Goal: Complete application form

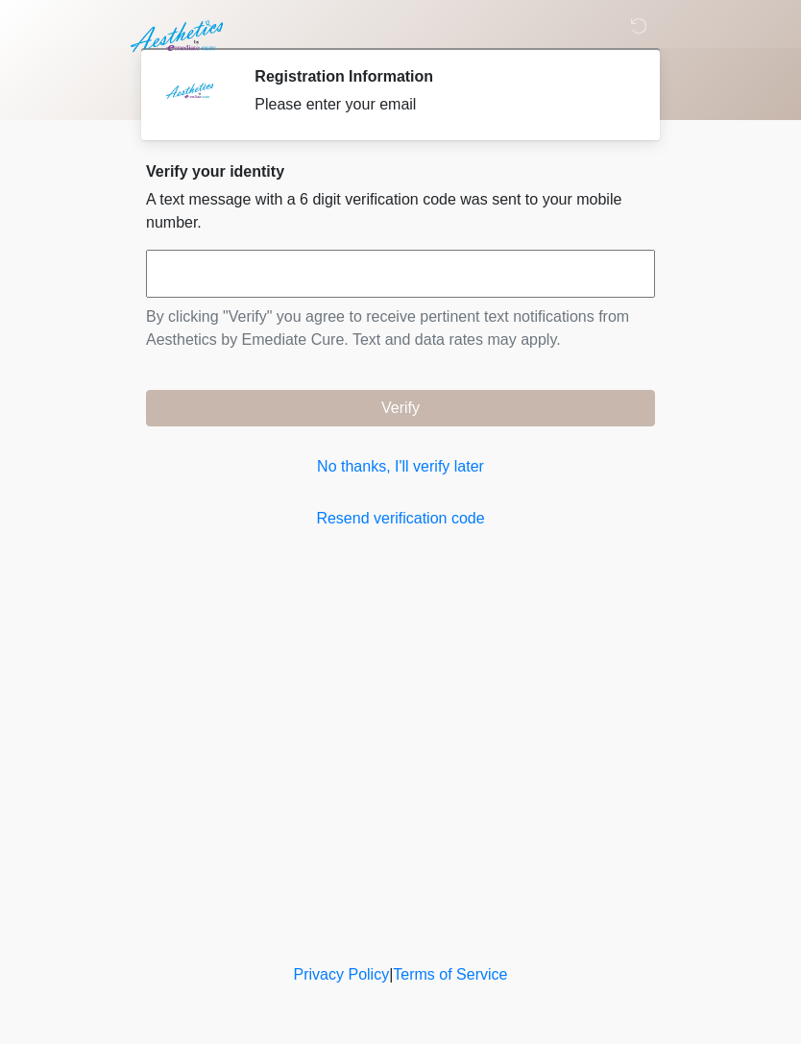
click at [435, 462] on link "No thanks, I'll verify later" at bounding box center [400, 466] width 509 height 23
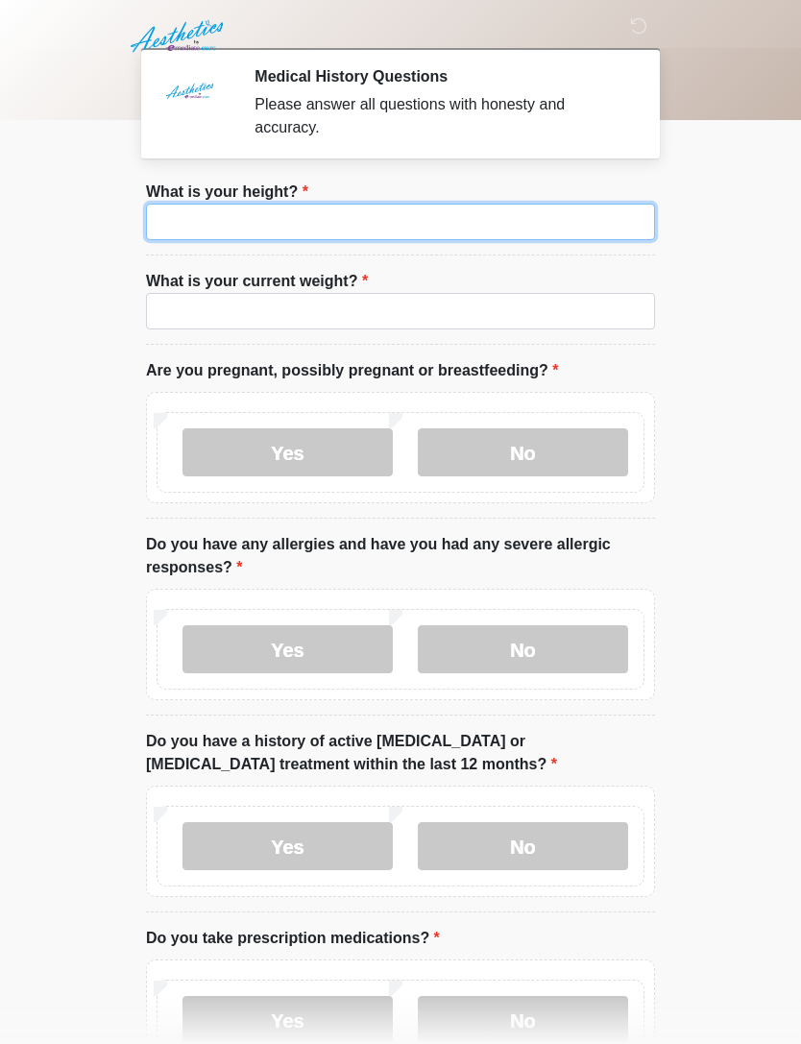
click at [527, 212] on input "What is your height?" at bounding box center [400, 222] width 509 height 36
type input "***"
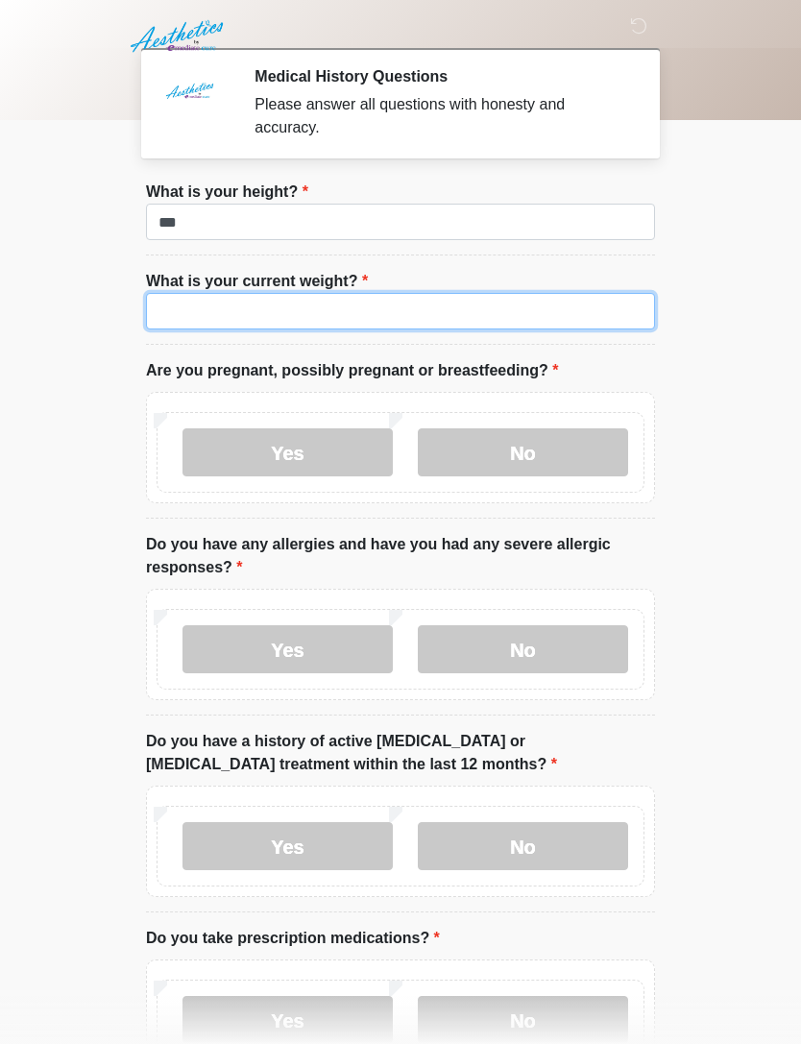
click at [448, 312] on input "What is your current weight?" at bounding box center [400, 311] width 509 height 36
type input "***"
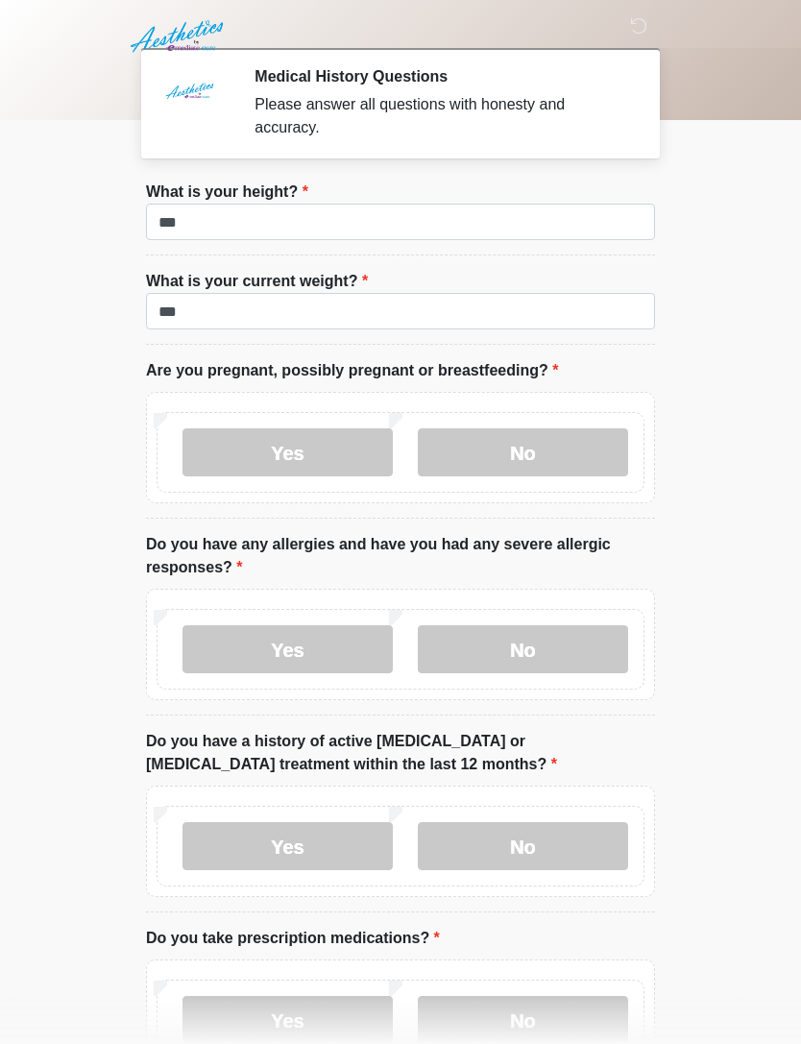
click at [729, 549] on body "‎ ‎ ‎ Medical History Questions Please answer all questions with honesty and ac…" at bounding box center [400, 522] width 801 height 1044
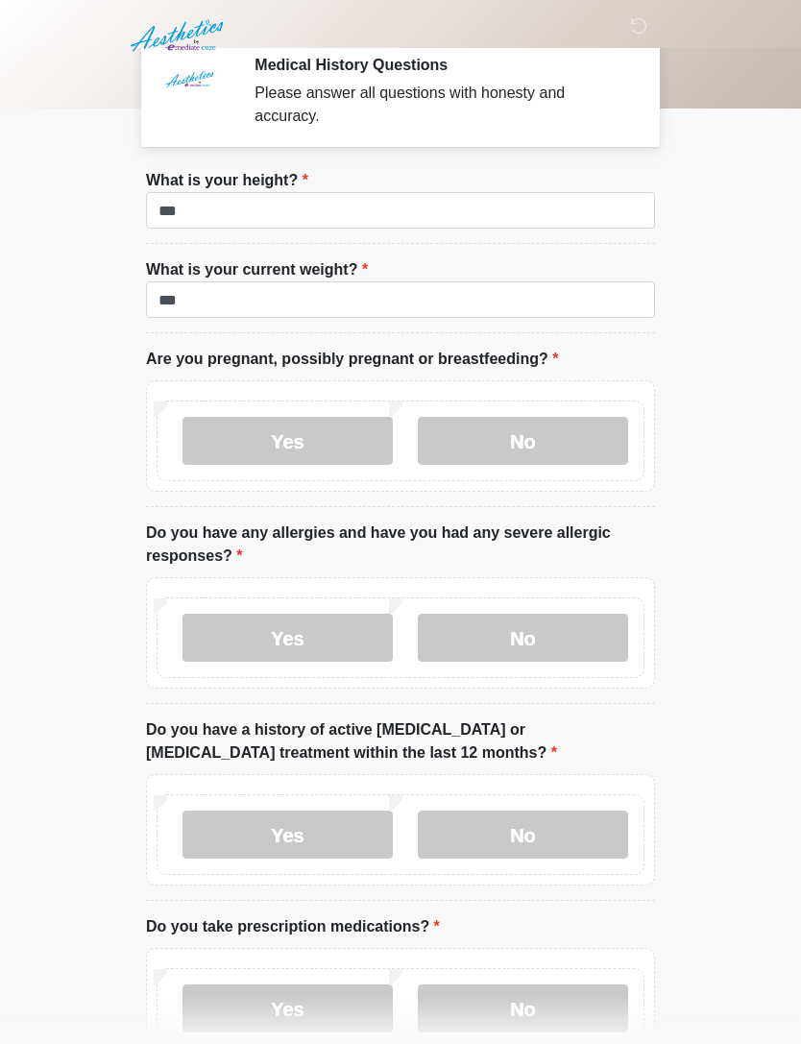
click at [584, 423] on label "No" at bounding box center [523, 442] width 210 height 48
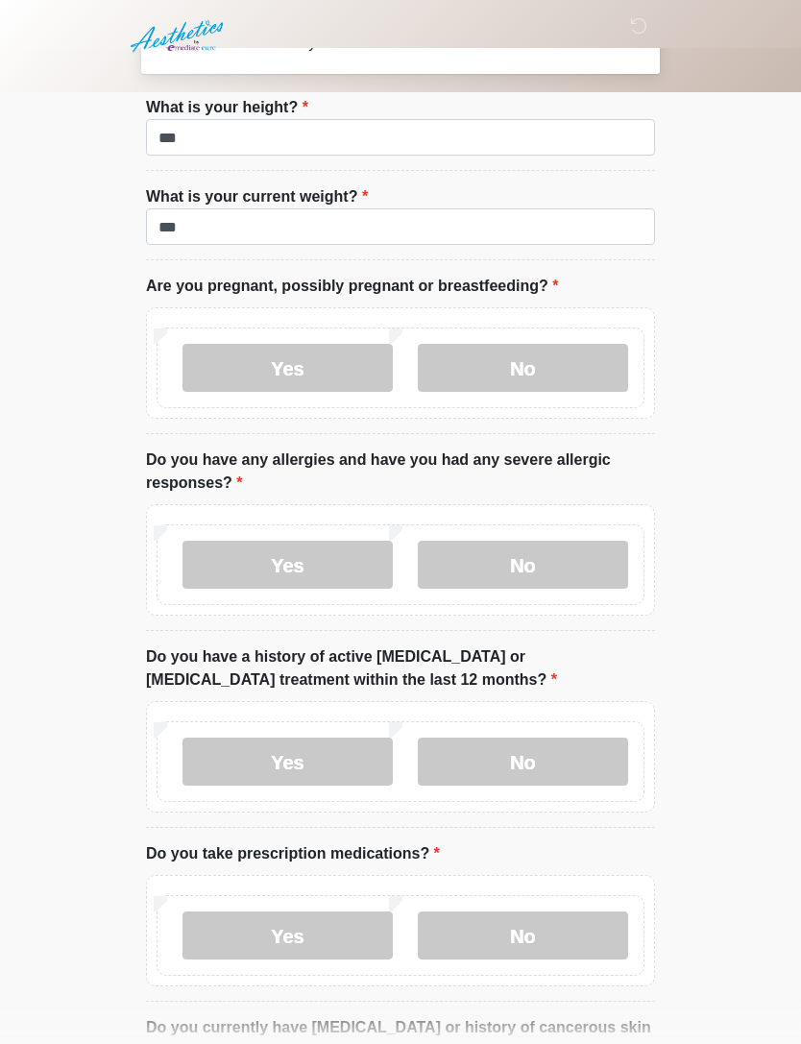
scroll to position [146, 0]
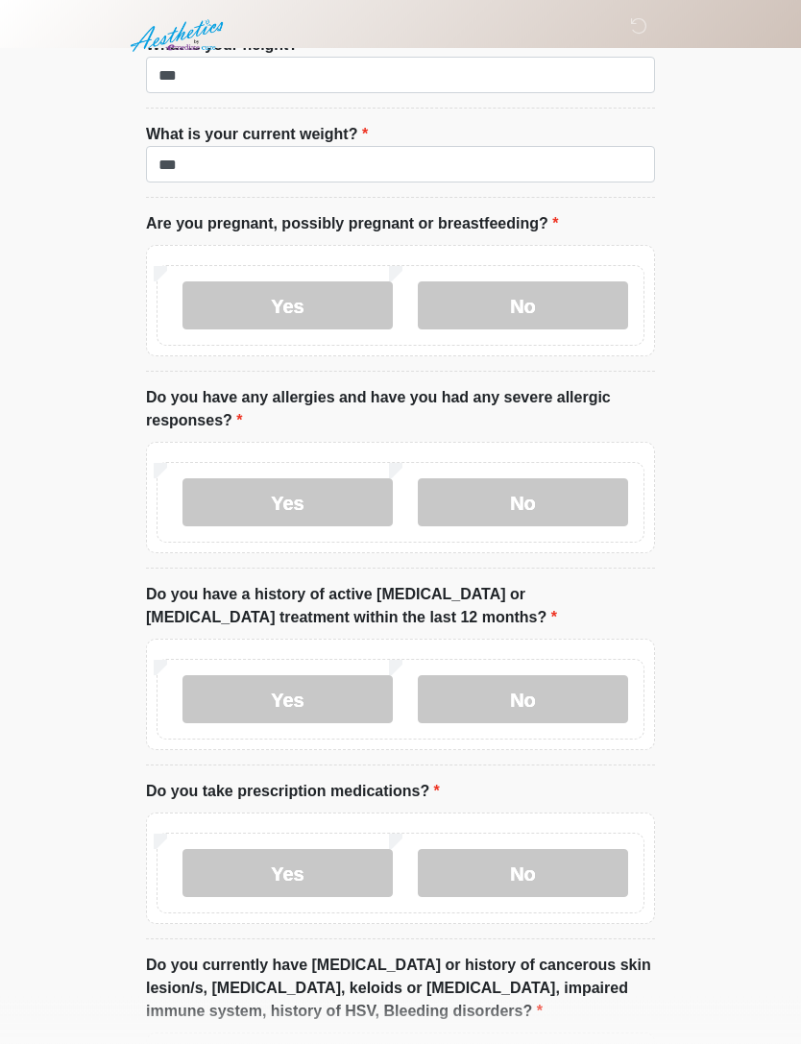
click at [558, 495] on label "No" at bounding box center [523, 503] width 210 height 48
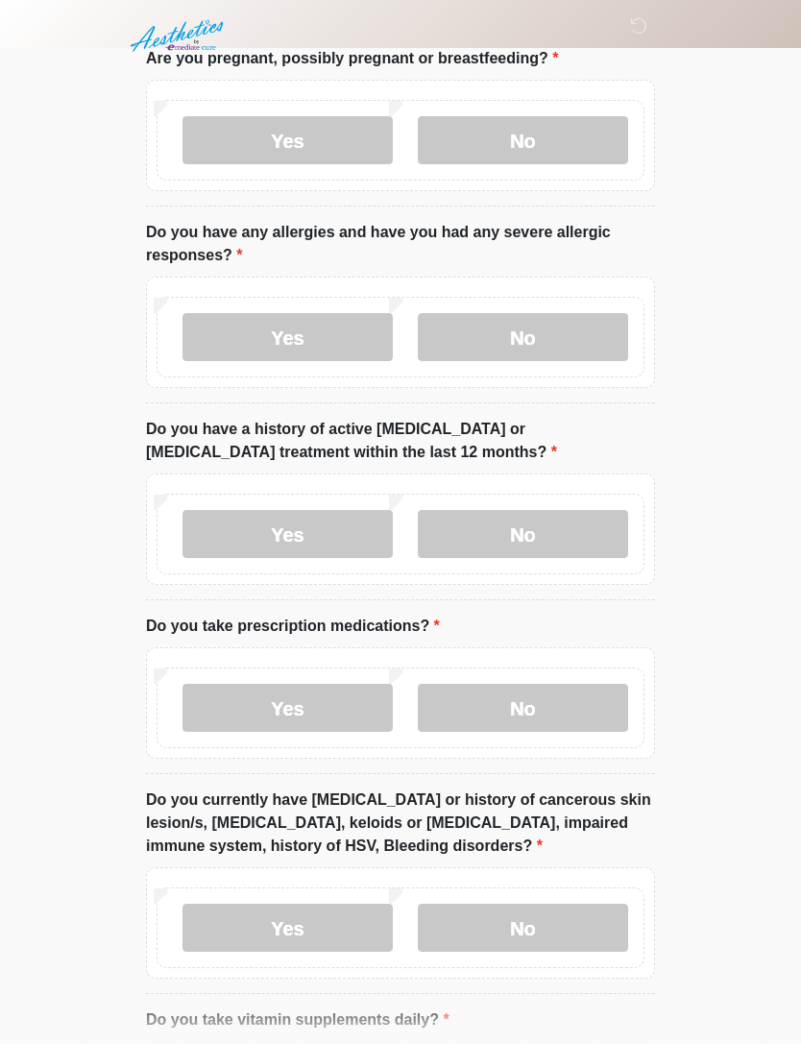
scroll to position [312, 0]
click at [549, 520] on label "No" at bounding box center [523, 534] width 210 height 48
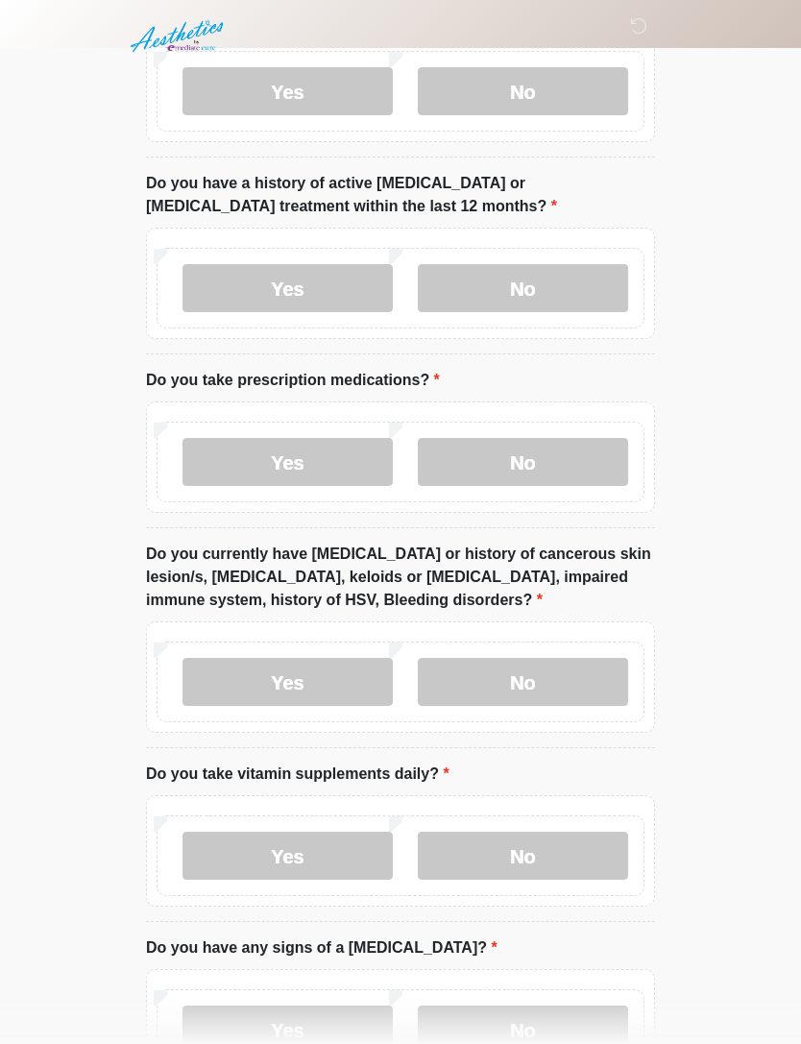
scroll to position [560, 0]
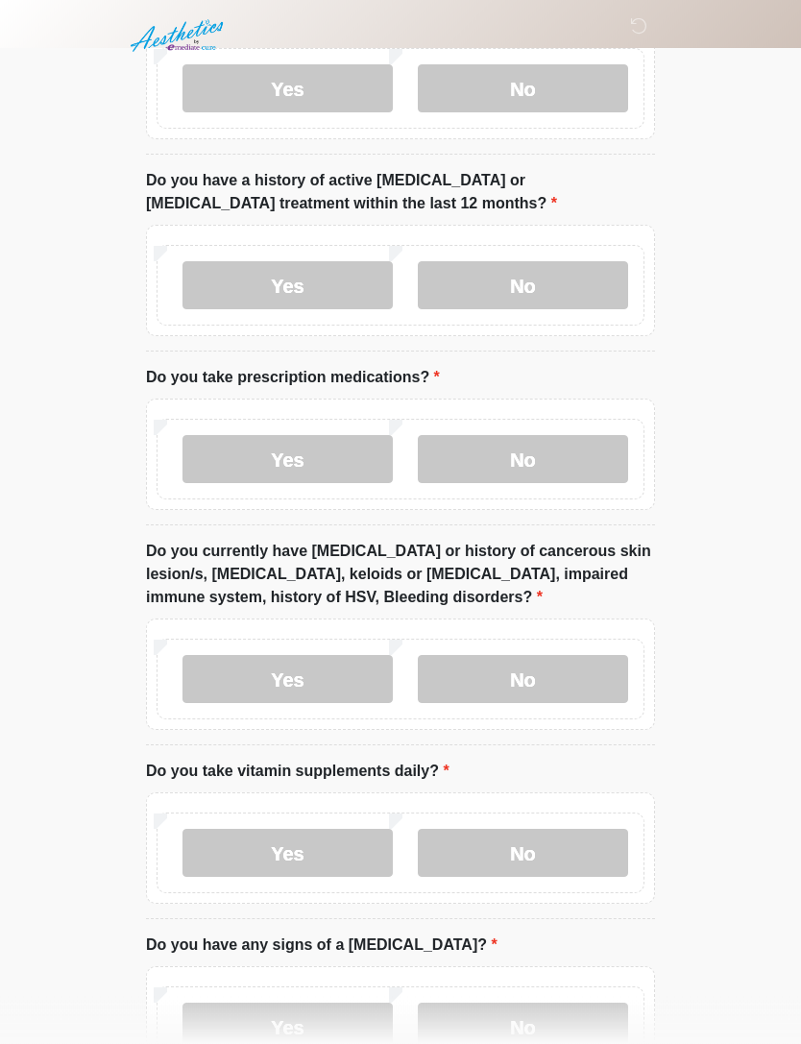
click at [545, 466] on label "No" at bounding box center [523, 460] width 210 height 48
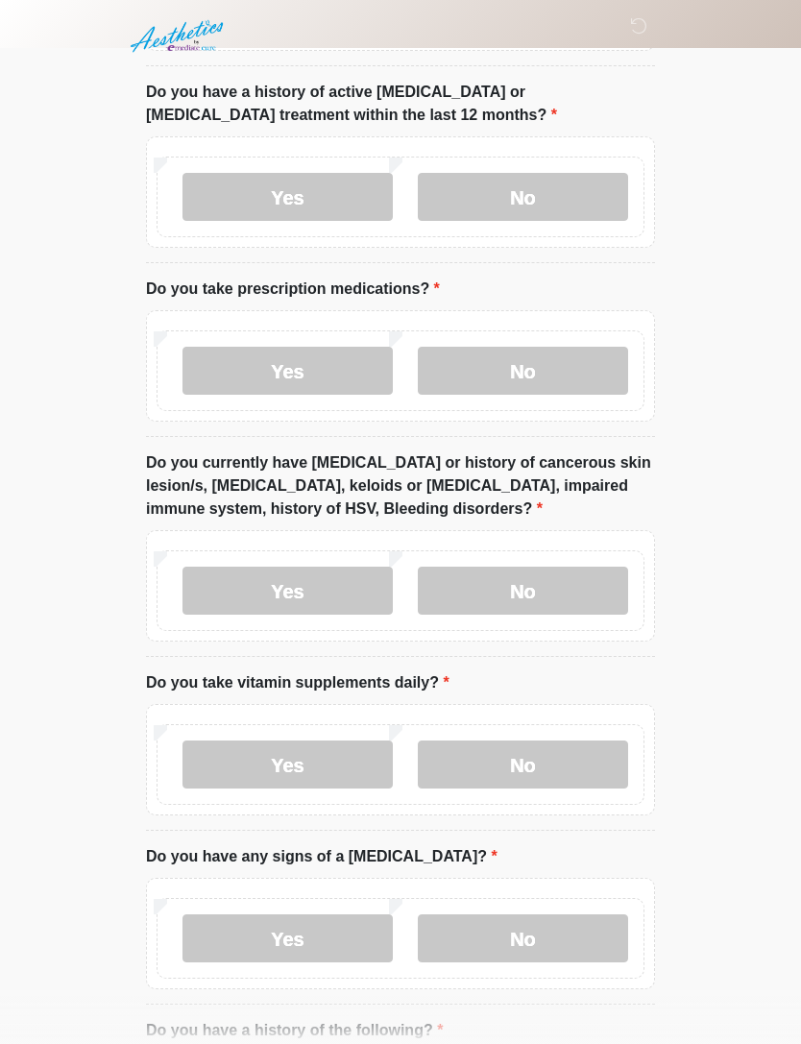
scroll to position [735, 0]
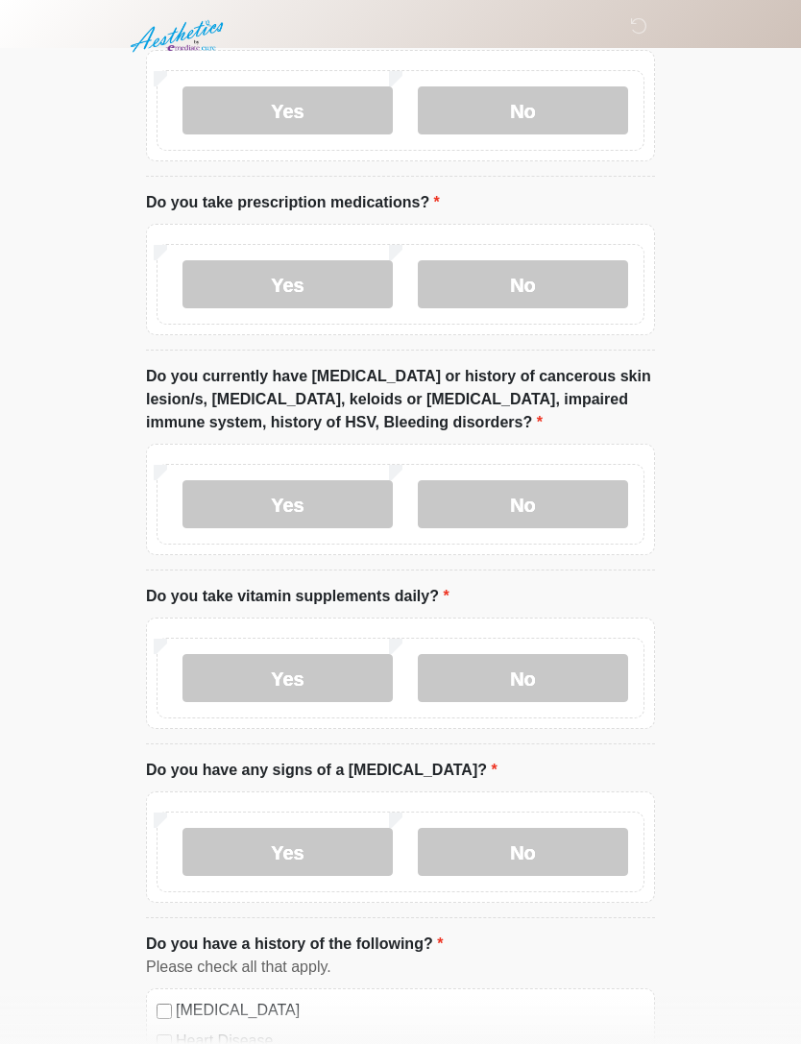
click at [536, 493] on label "No" at bounding box center [523, 504] width 210 height 48
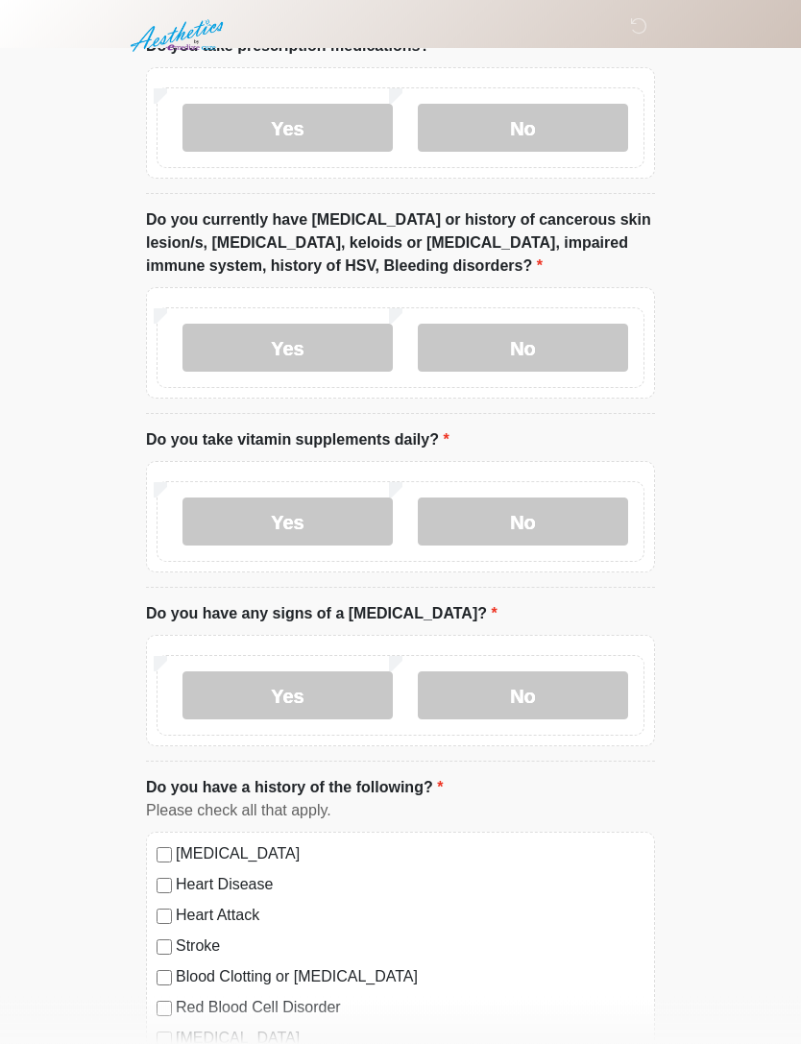
scroll to position [893, 0]
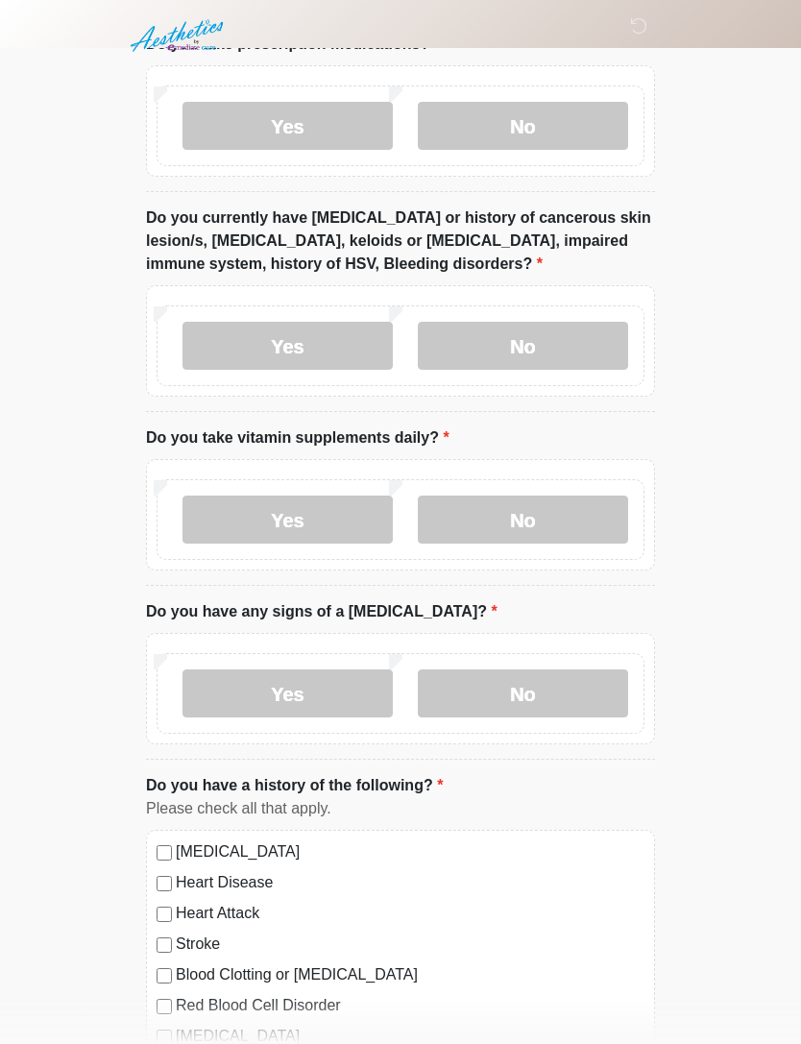
click at [319, 528] on label "Yes" at bounding box center [287, 520] width 210 height 48
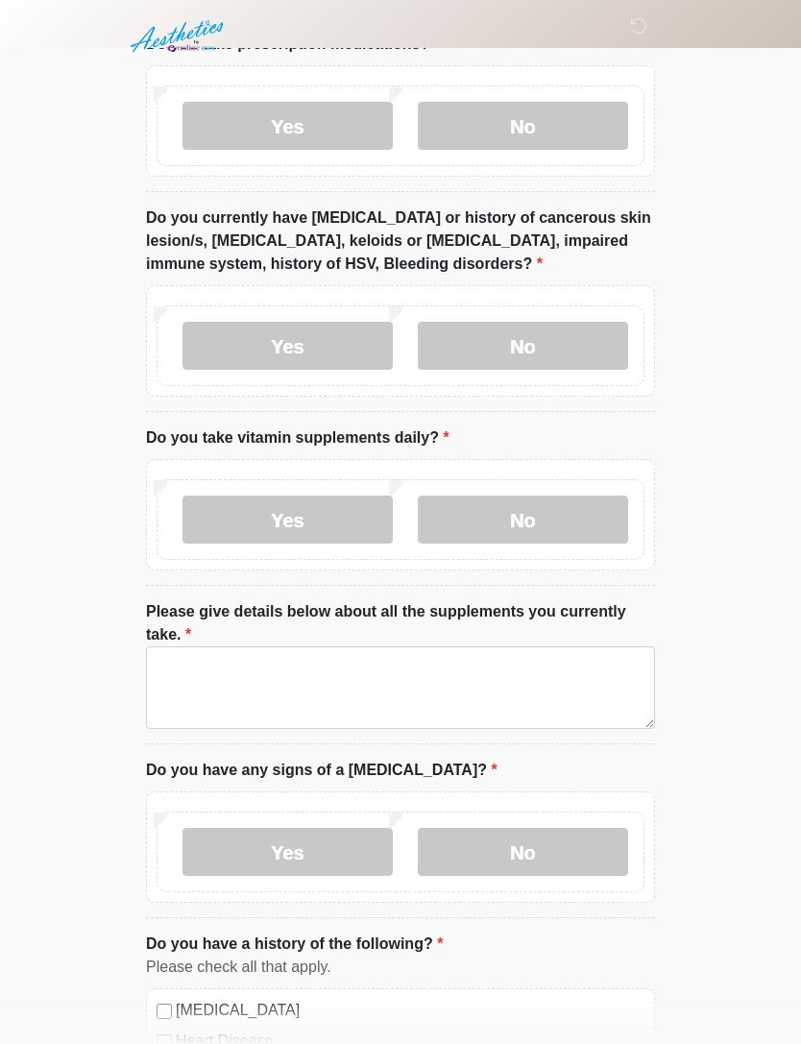
click at [553, 519] on label "No" at bounding box center [523, 519] width 210 height 48
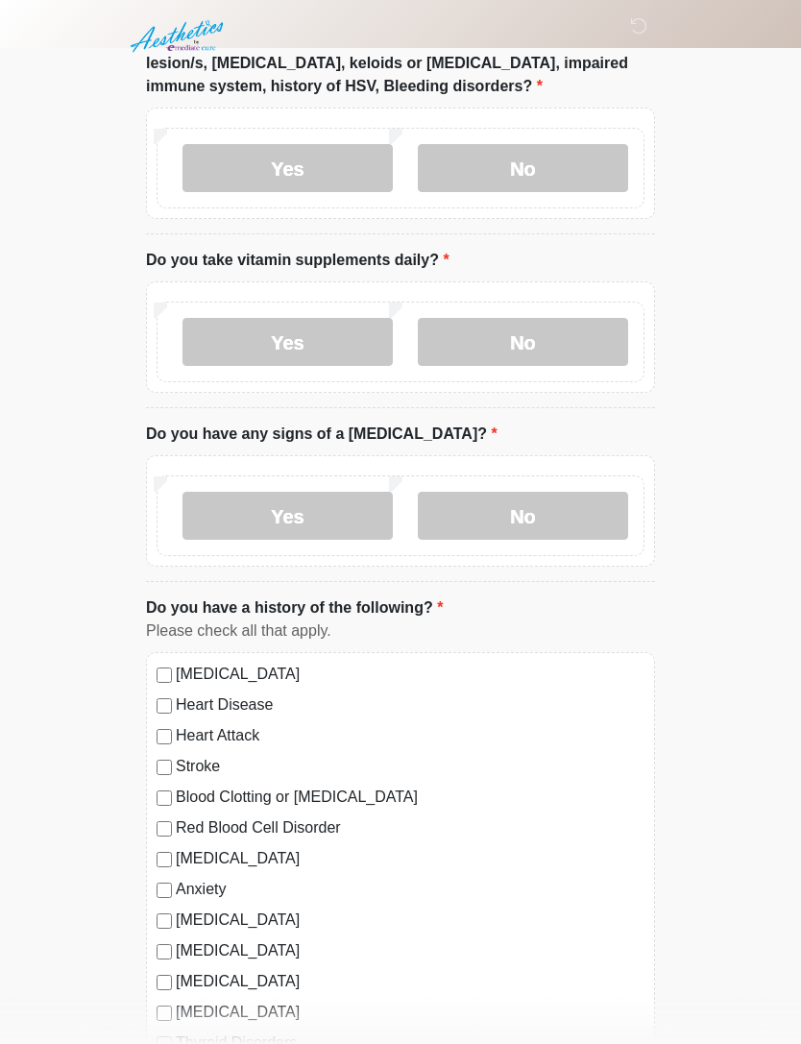
scroll to position [1071, 0]
click at [559, 511] on label "No" at bounding box center [523, 517] width 210 height 48
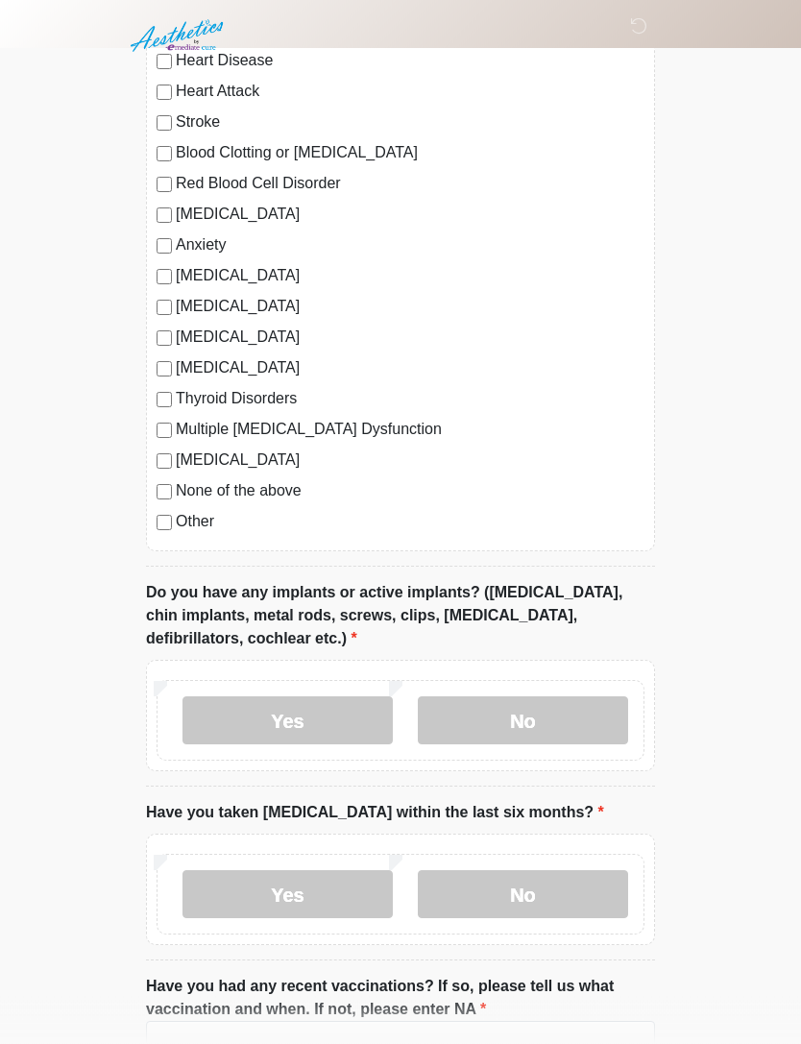
scroll to position [1716, 0]
click at [257, 496] on label "None of the above" at bounding box center [410, 490] width 469 height 23
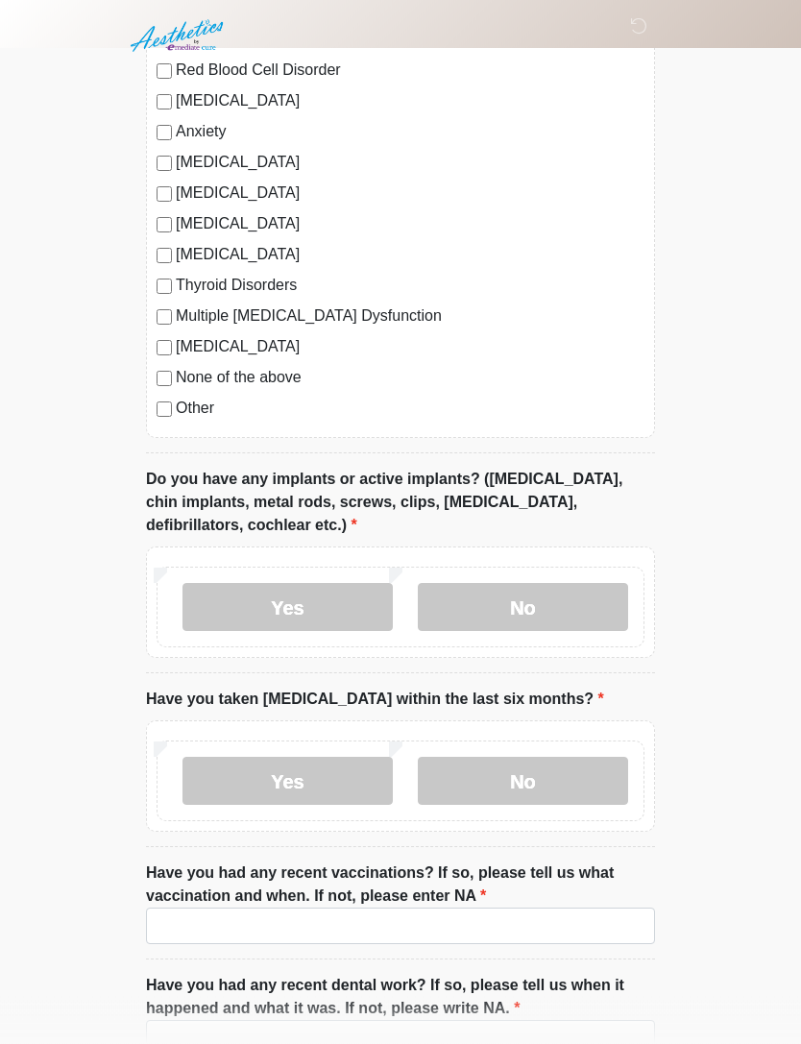
scroll to position [1835, 0]
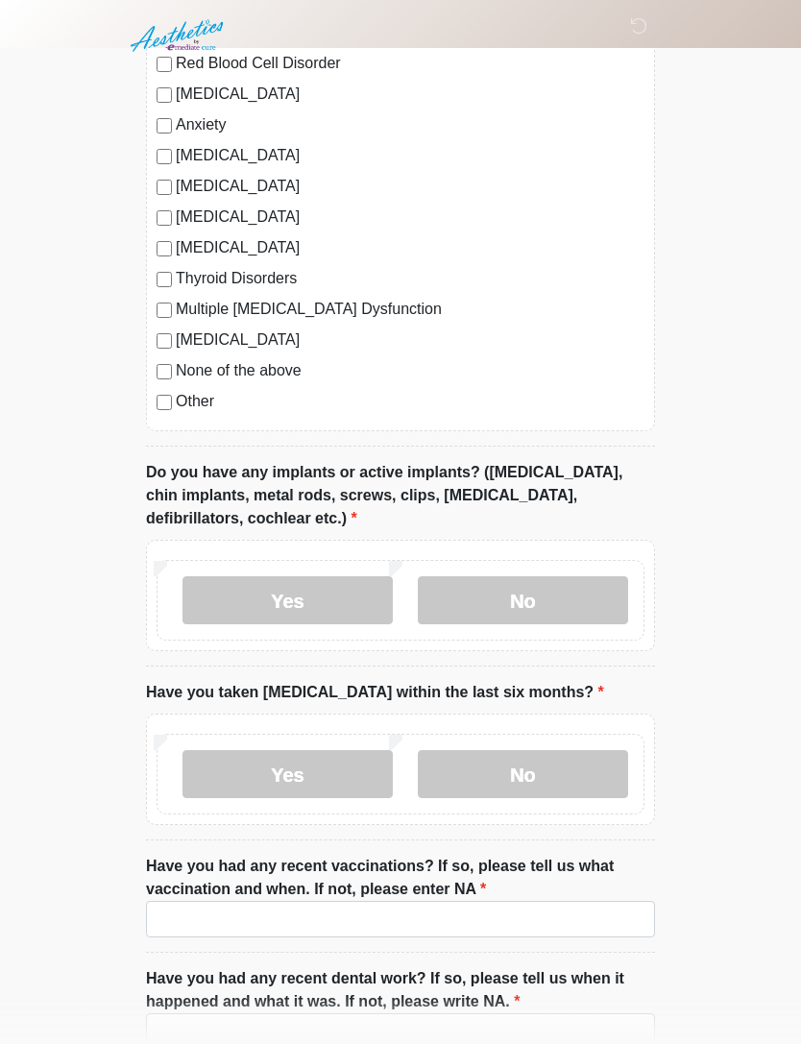
click at [516, 586] on label "No" at bounding box center [523, 601] width 210 height 48
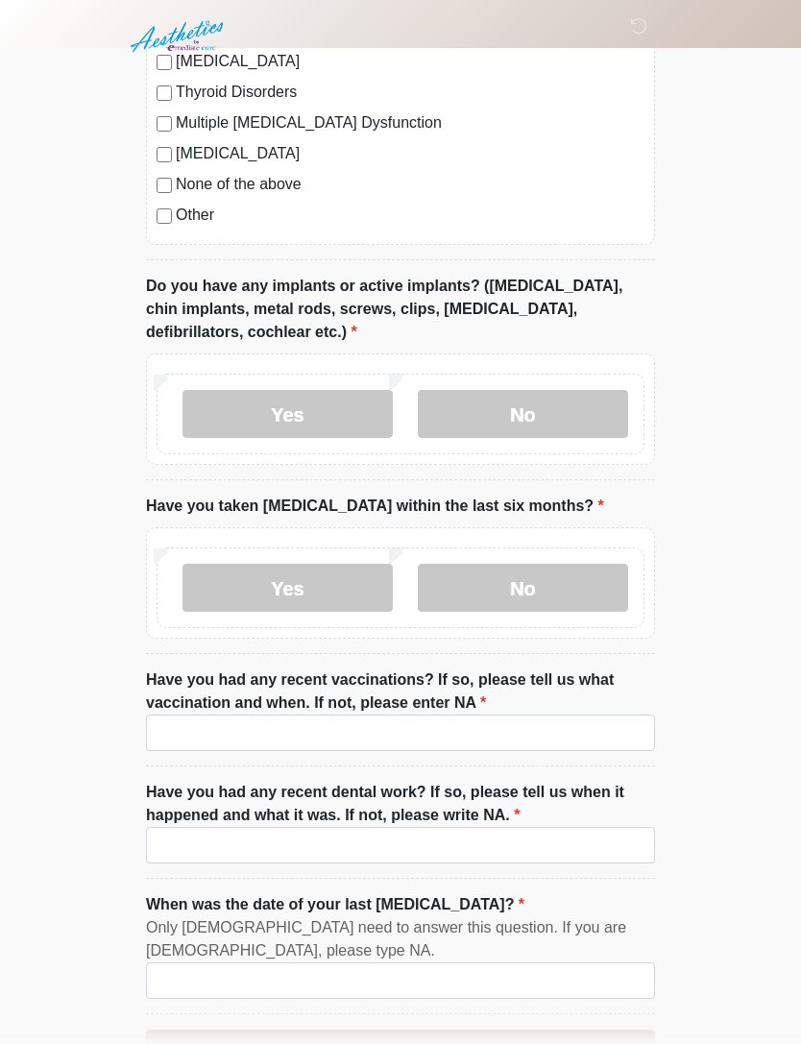
scroll to position [2080, 0]
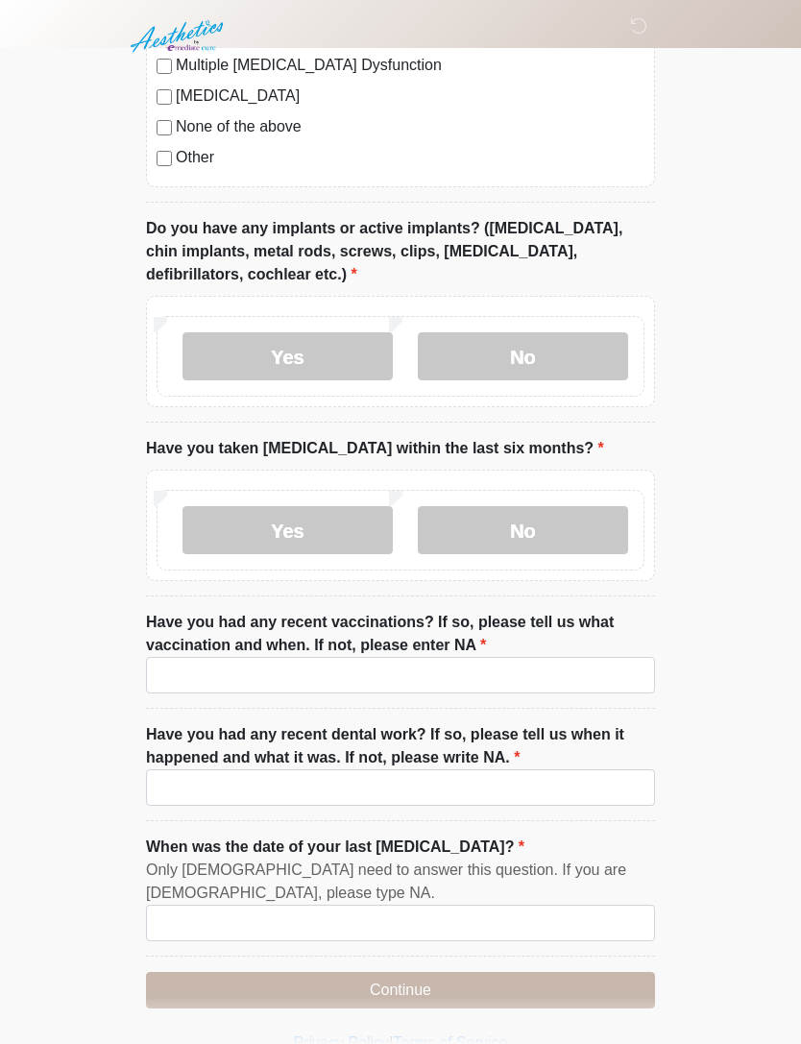
click at [583, 519] on label "No" at bounding box center [523, 530] width 210 height 48
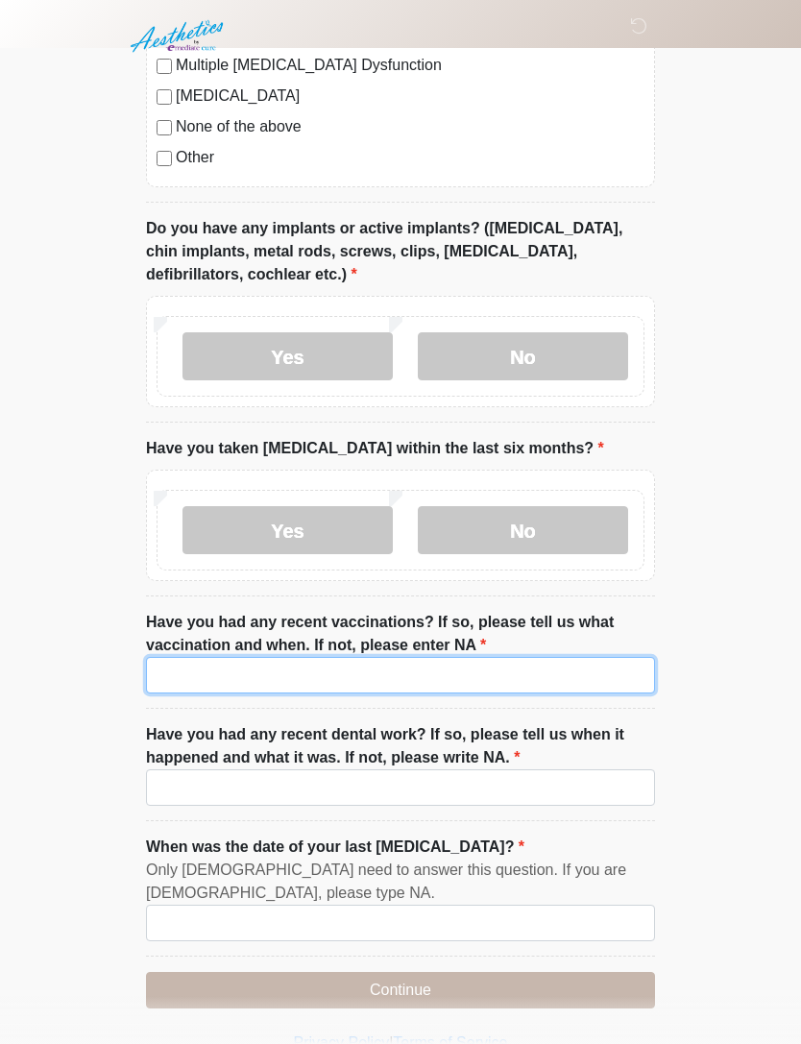
click at [517, 666] on input "Have you had any recent vaccinations? If so, please tell us what vaccination an…" at bounding box center [400, 675] width 509 height 36
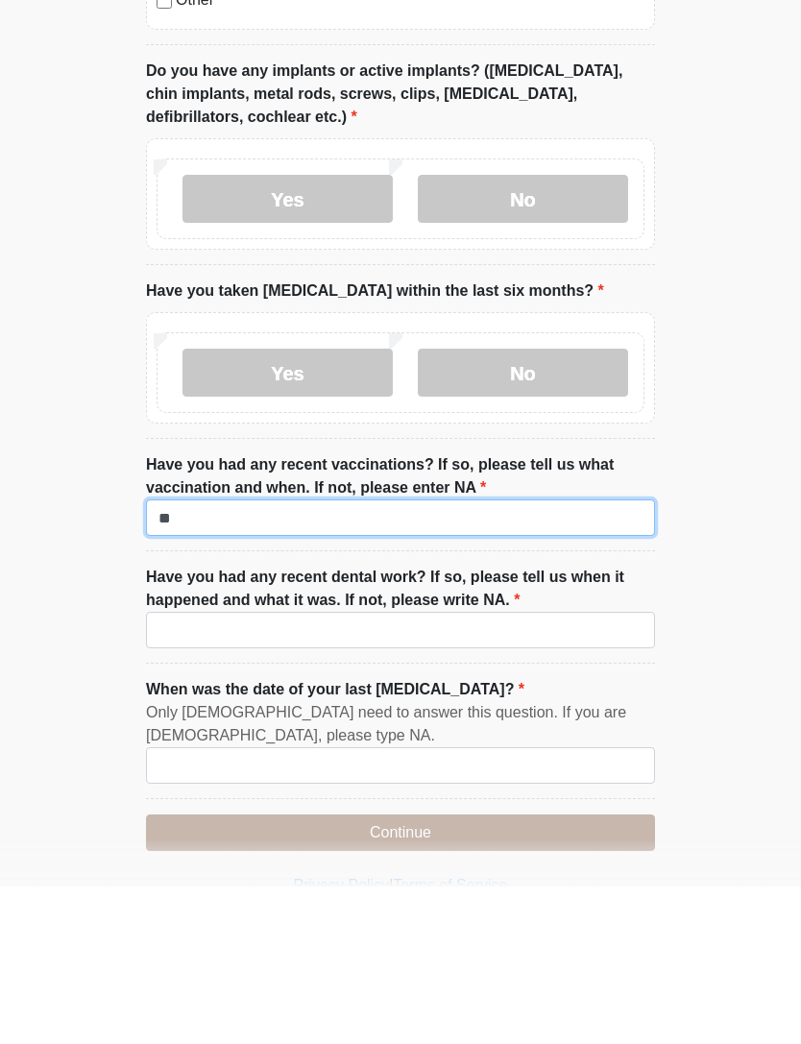
type input "**"
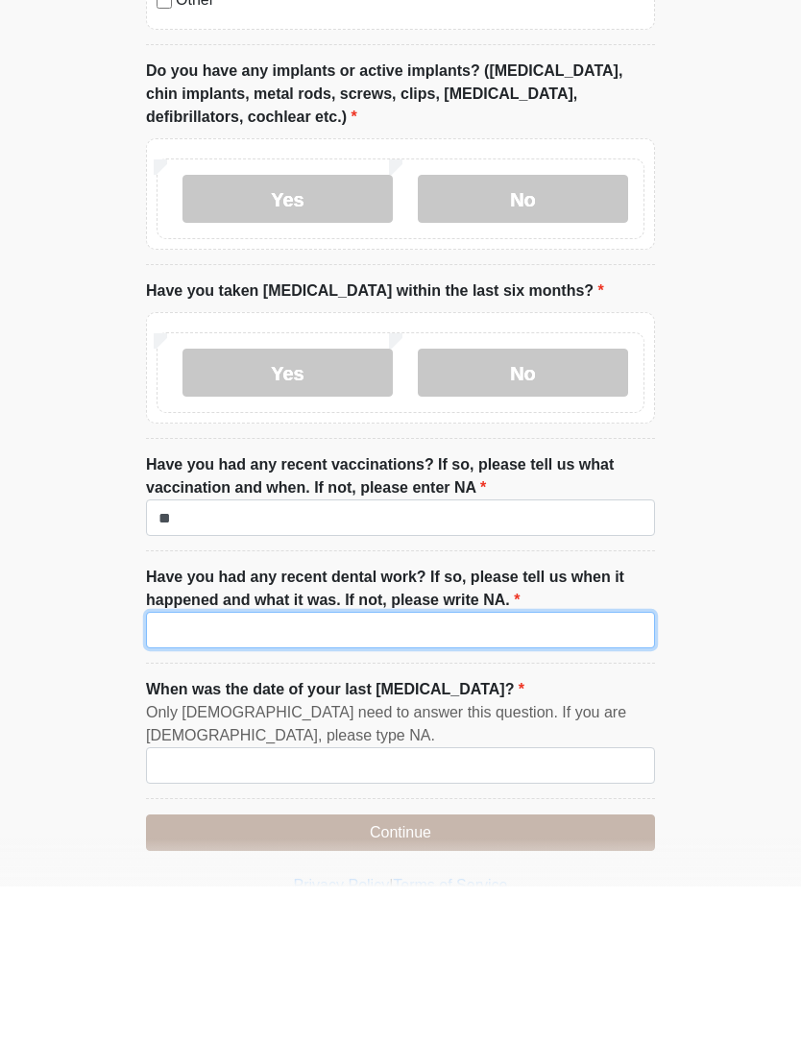
click at [547, 769] on input "Have you had any recent dental work? If so, please tell us when it happened and…" at bounding box center [400, 787] width 509 height 36
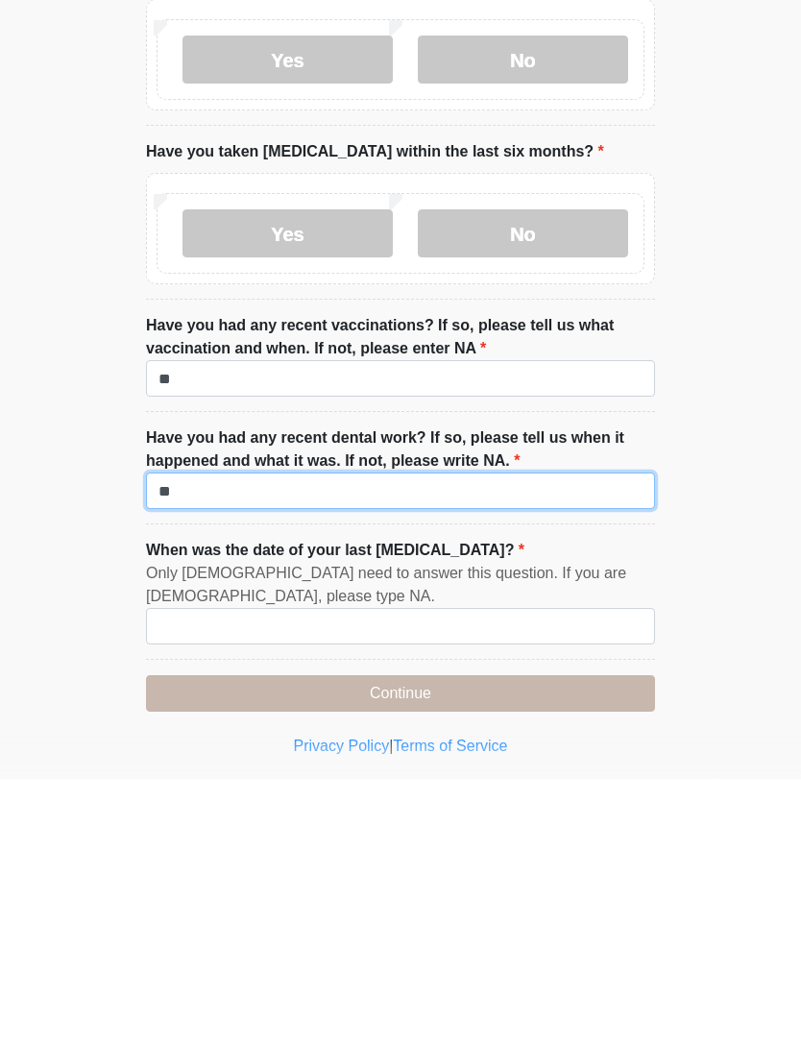
scroll to position [2112, 0]
type input "**"
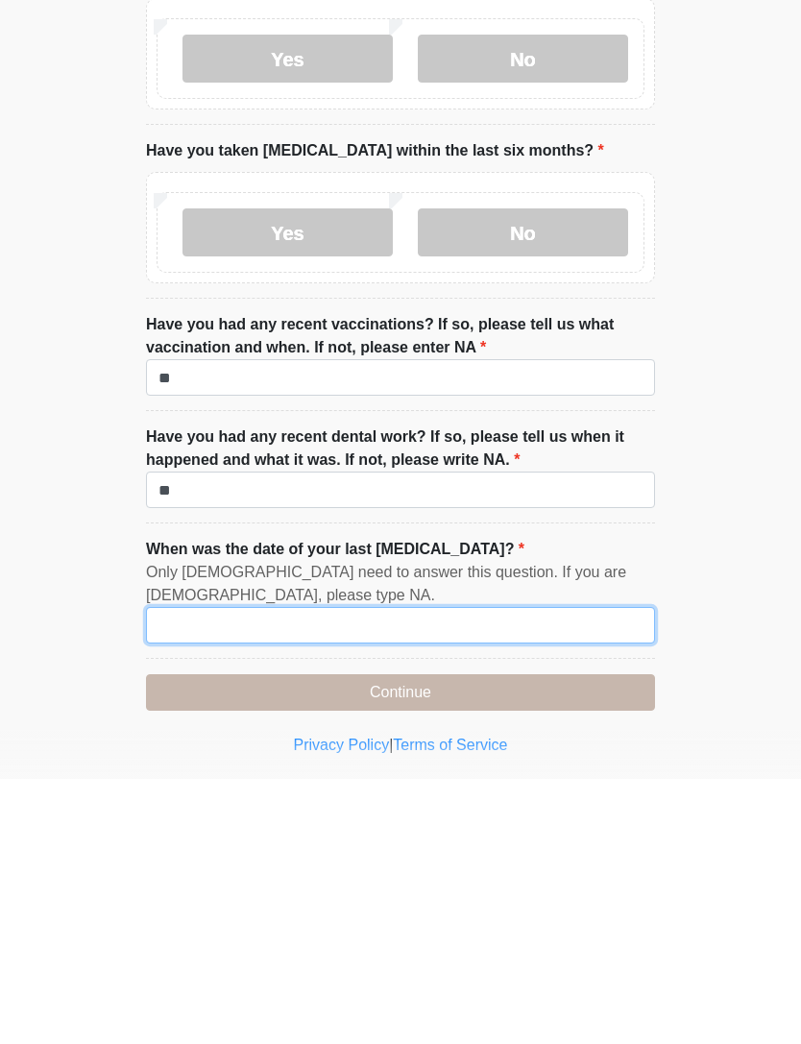
click at [548, 872] on input "When was the date of your last menstrual cycle?" at bounding box center [400, 890] width 509 height 36
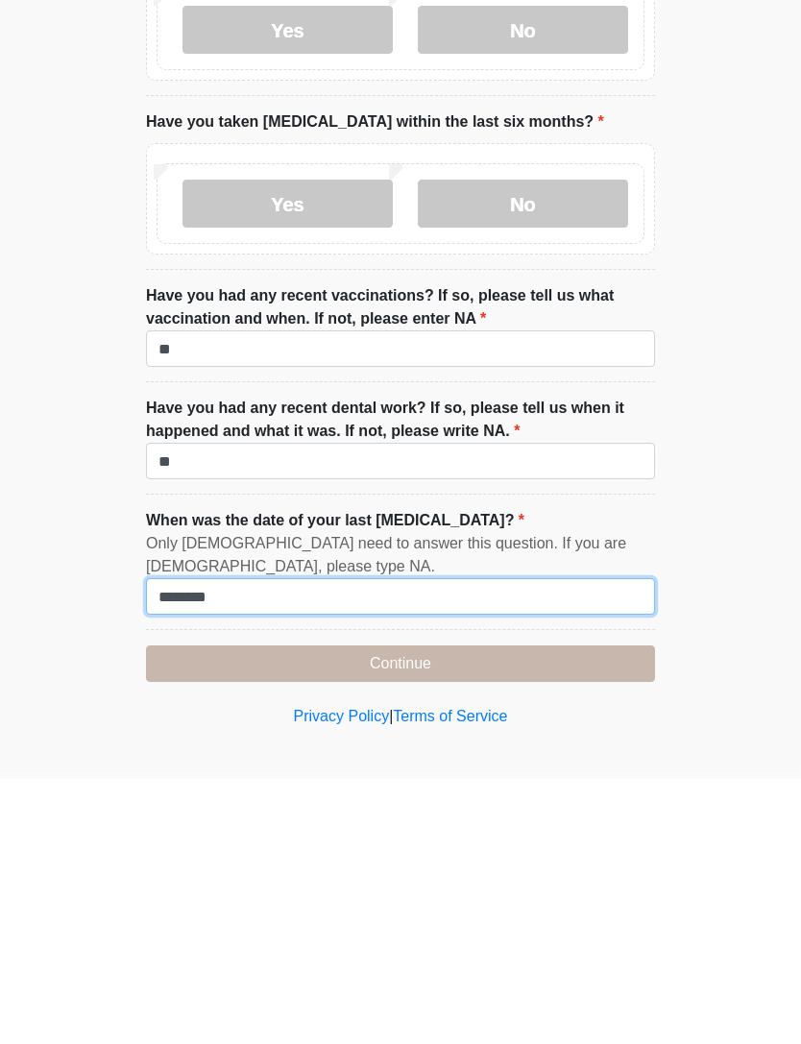
type input "********"
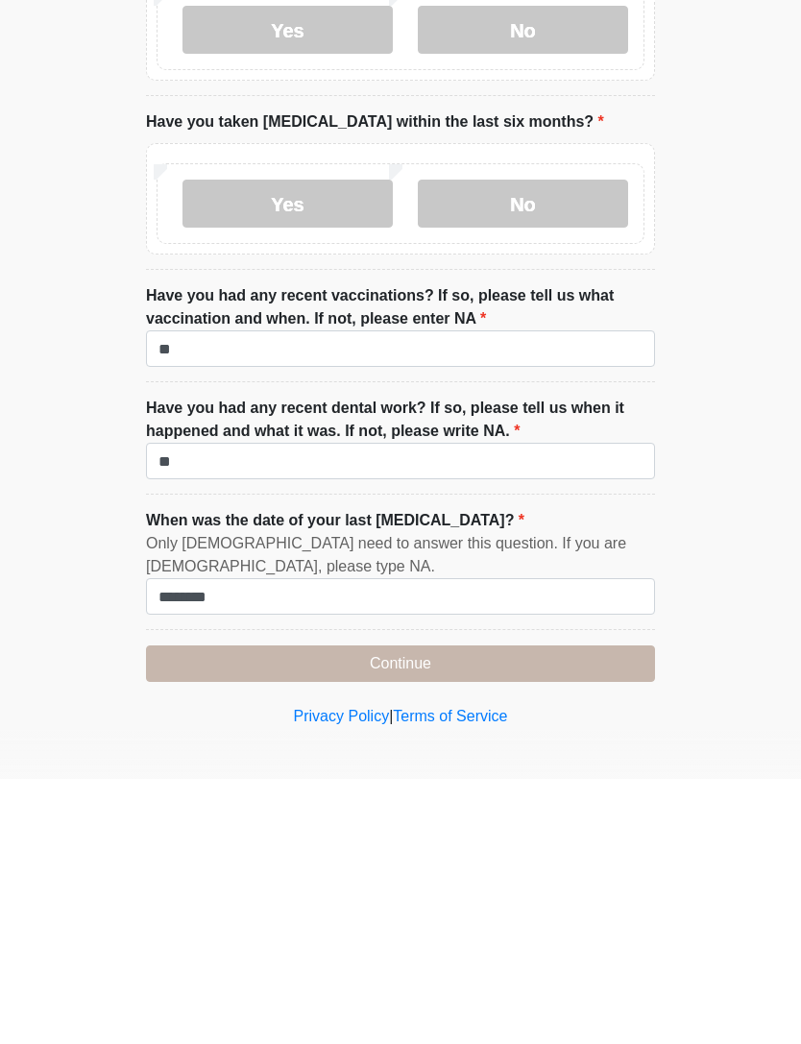
click at [507, 910] on button "Continue" at bounding box center [400, 928] width 509 height 36
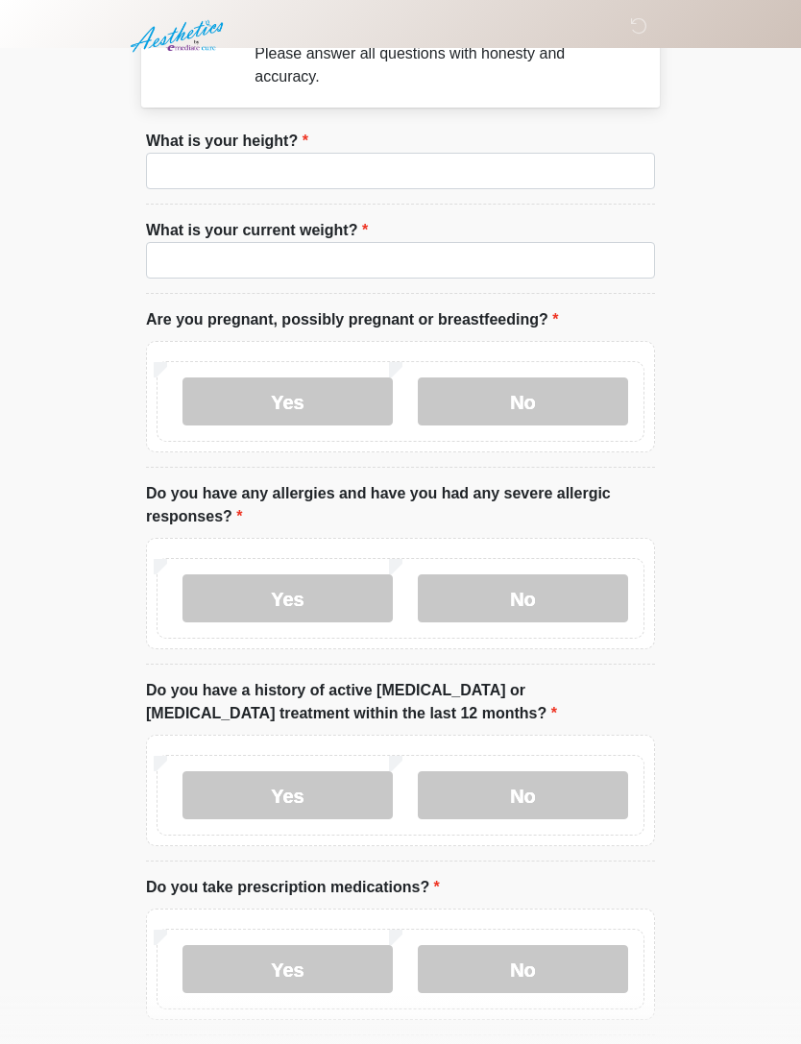
scroll to position [0, 0]
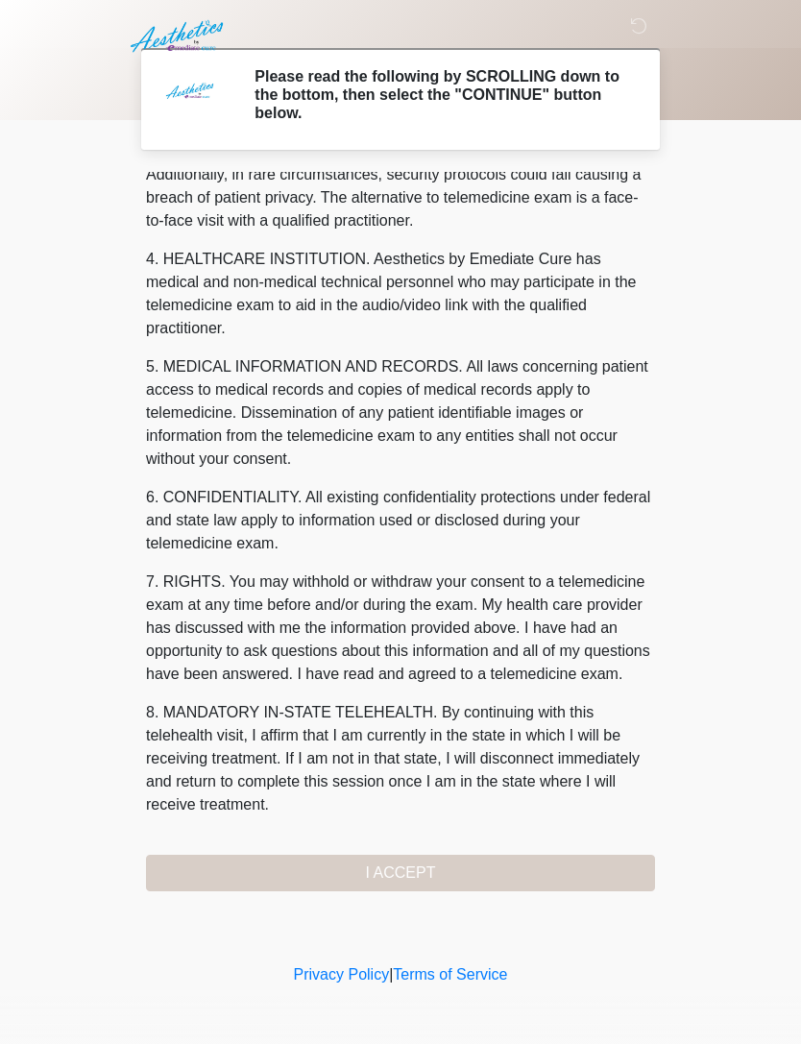
click at [517, 871] on div "1. PURPOSE. The purpose of this form is to obtain your consent for a telemedici…" at bounding box center [400, 531] width 509 height 719
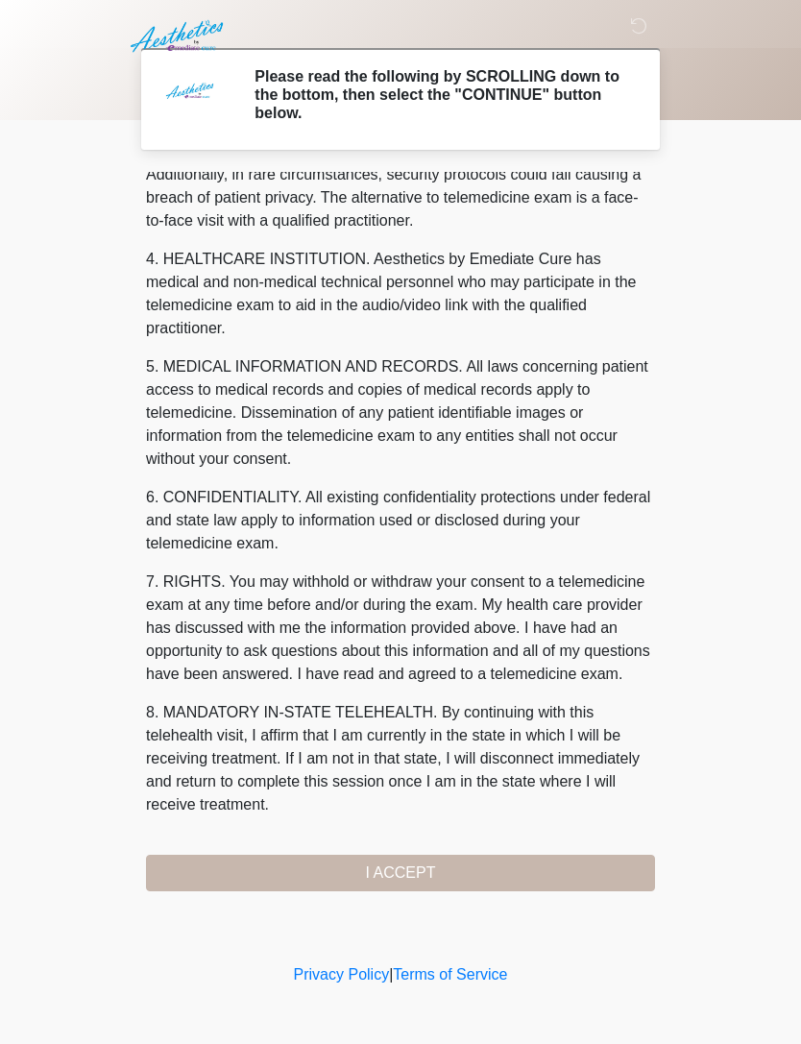
click at [506, 874] on button "I ACCEPT" at bounding box center [400, 872] width 509 height 36
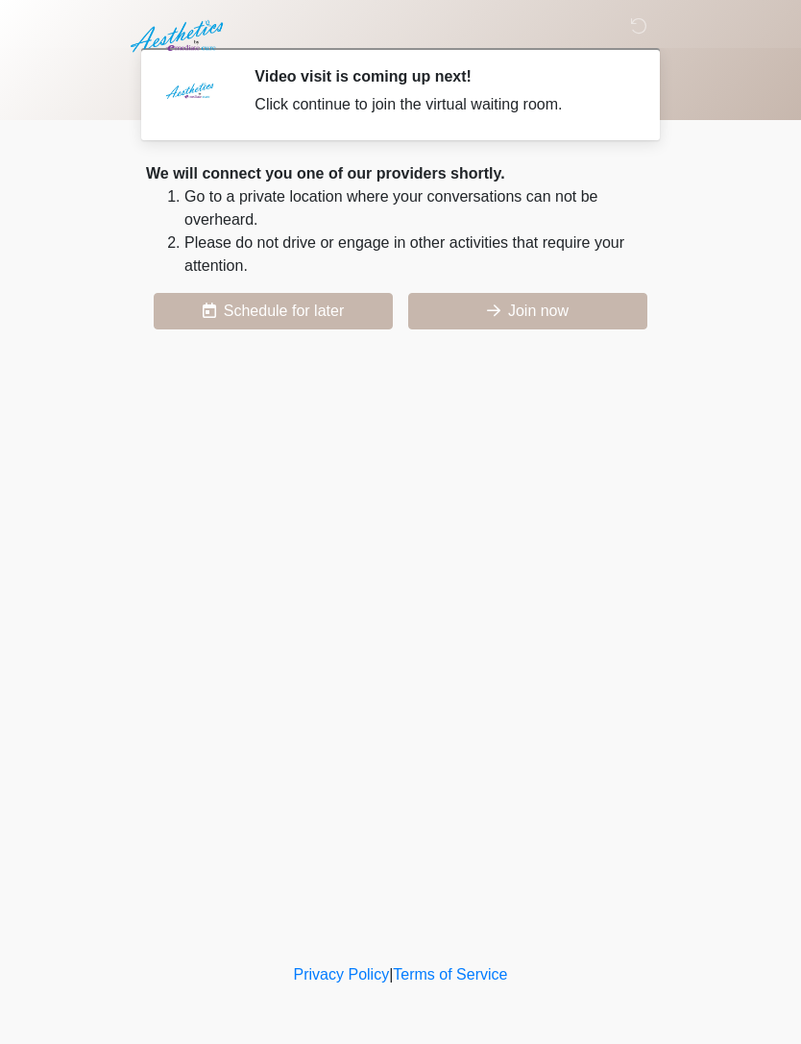
click at [571, 306] on button "Join now" at bounding box center [527, 311] width 239 height 36
